Goal: Task Accomplishment & Management: Complete application form

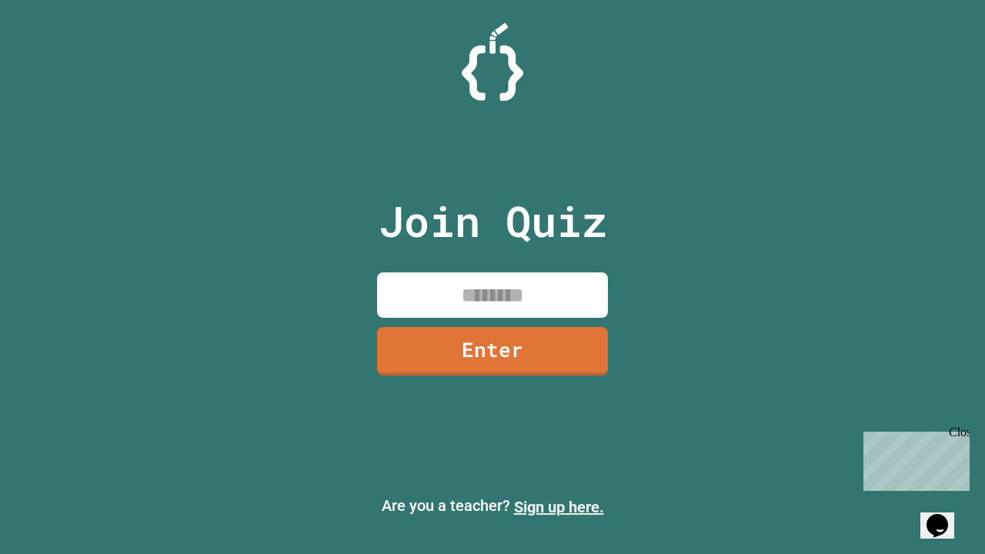
click at [559, 507] on link "Sign up here." at bounding box center [559, 507] width 90 height 18
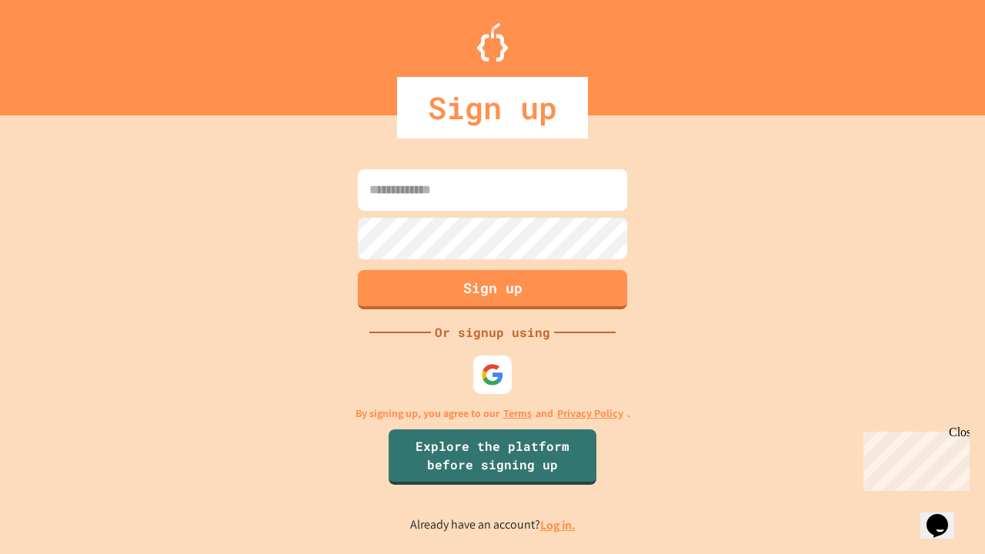
click at [559, 525] on link "Log in." at bounding box center [557, 525] width 35 height 16
